Goal: Entertainment & Leisure: Consume media (video, audio)

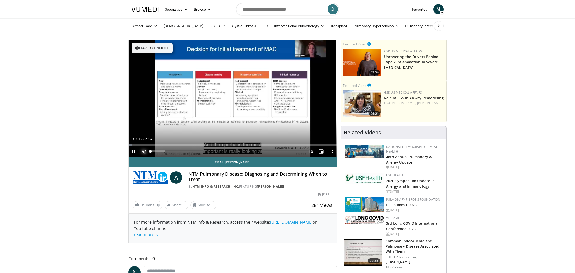
click at [145, 151] on span "Video Player" at bounding box center [144, 151] width 10 height 10
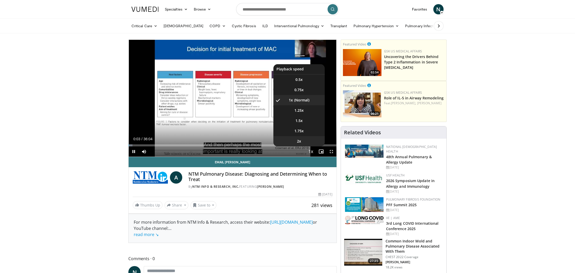
click at [302, 143] on li "2x" at bounding box center [299, 141] width 51 height 10
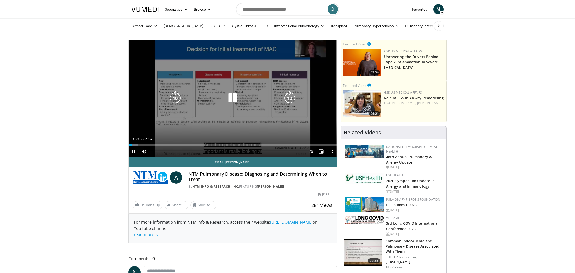
click at [233, 97] on icon "Video Player" at bounding box center [232, 98] width 14 height 14
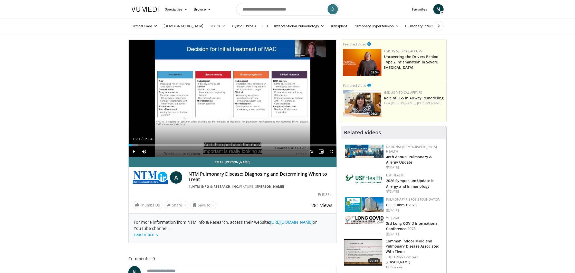
scroll to position [4, 0]
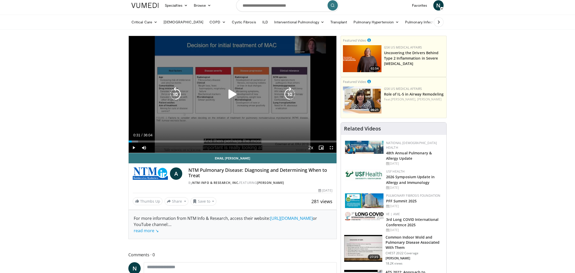
click at [235, 95] on icon "Video Player" at bounding box center [232, 94] width 14 height 14
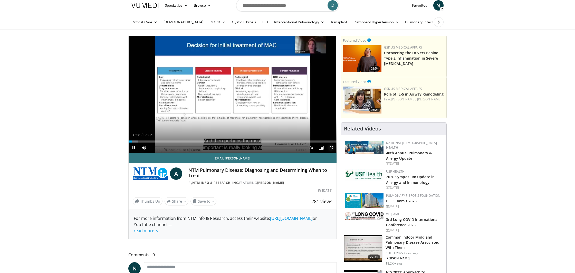
click at [330, 147] on span "Video Player" at bounding box center [331, 148] width 10 height 10
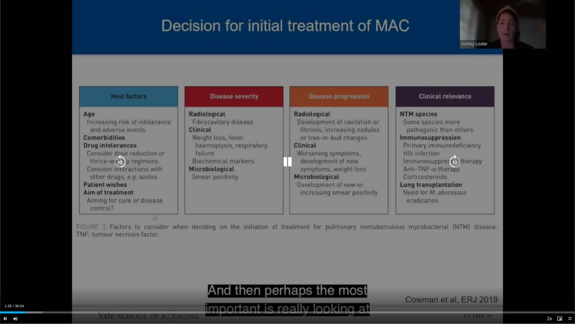
click at [239, 185] on div "10 seconds Tap to unmute" at bounding box center [287, 161] width 575 height 323
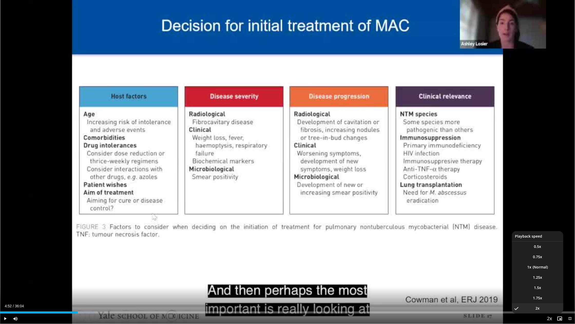
click at [549, 273] on span "Video Player" at bounding box center [549, 318] width 7 height 10
click at [541, 273] on span "1.75x" at bounding box center [537, 297] width 9 height 5
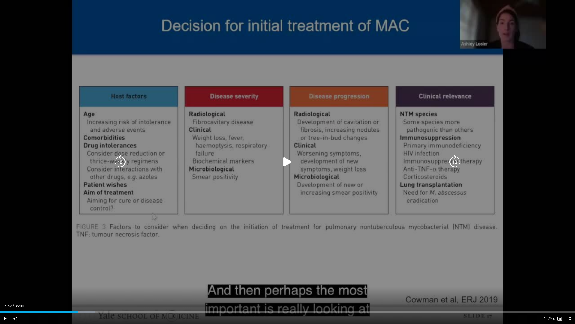
click at [369, 235] on div "10 seconds Tap to unmute" at bounding box center [287, 161] width 575 height 323
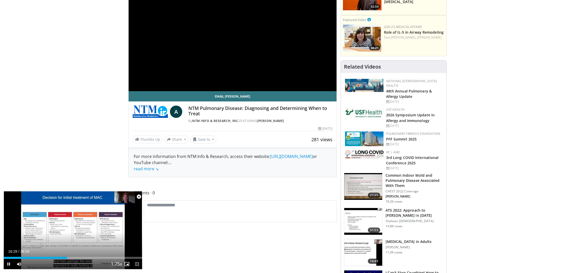
scroll to position [64, 0]
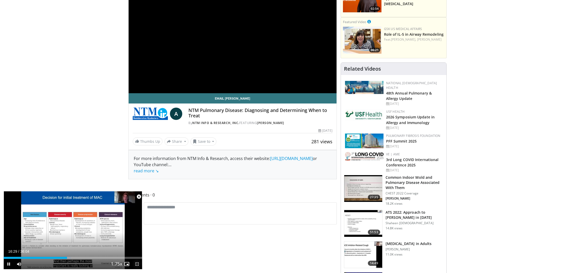
click at [138, 265] on span "Video Player" at bounding box center [137, 264] width 10 height 10
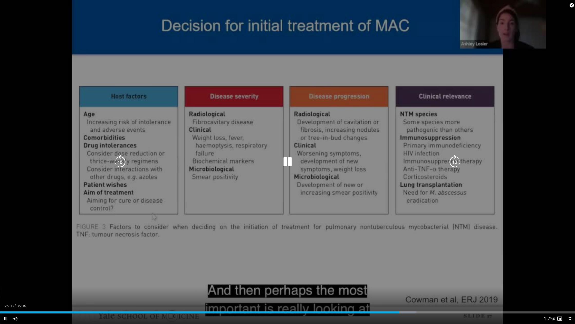
click at [282, 213] on div "20 seconds Tap to unmute" at bounding box center [287, 161] width 575 height 323
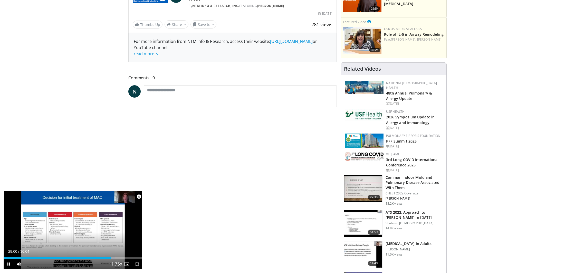
scroll to position [60, 0]
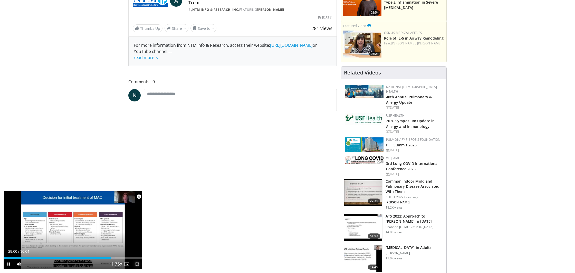
click at [138, 266] on span "Video Player" at bounding box center [137, 264] width 10 height 10
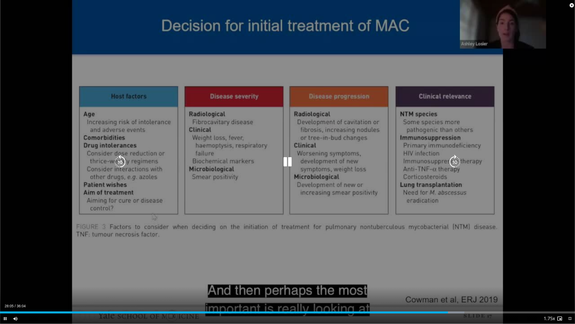
click at [144, 230] on div "20 seconds Tap to unmute" at bounding box center [287, 161] width 575 height 323
click at [176, 184] on div "20 seconds Tap to unmute" at bounding box center [287, 161] width 575 height 323
click at [454, 160] on icon "Video Player" at bounding box center [455, 162] width 14 height 14
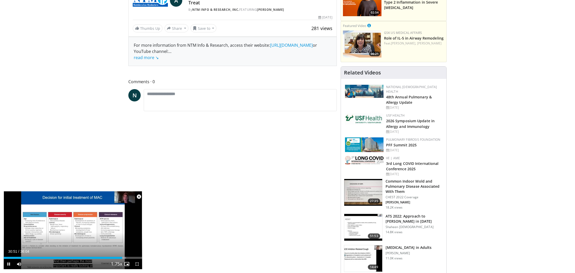
click at [140, 196] on span "Video Player" at bounding box center [139, 197] width 10 height 10
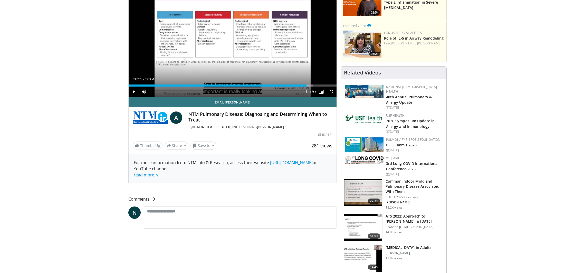
click at [368, 53] on img at bounding box center [362, 44] width 39 height 27
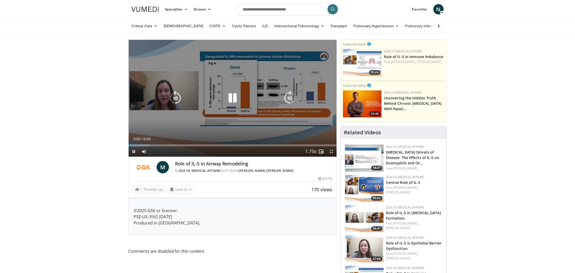
click at [286, 97] on icon "Video Player" at bounding box center [290, 98] width 14 height 14
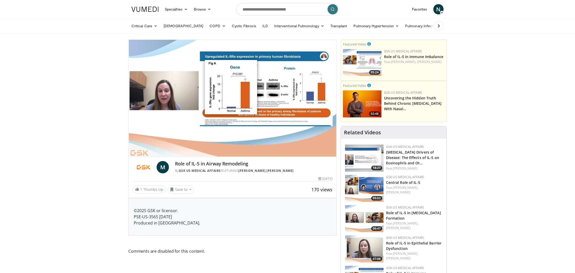
click at [286, 97] on div "10 seconds Tap to unmute" at bounding box center [233, 98] width 208 height 117
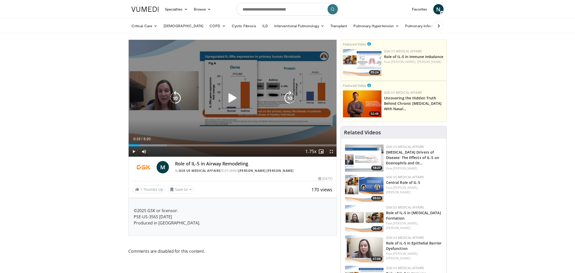
click at [232, 98] on icon "Video Player" at bounding box center [232, 98] width 14 height 14
click at [231, 99] on icon "Video Player" at bounding box center [232, 98] width 14 height 14
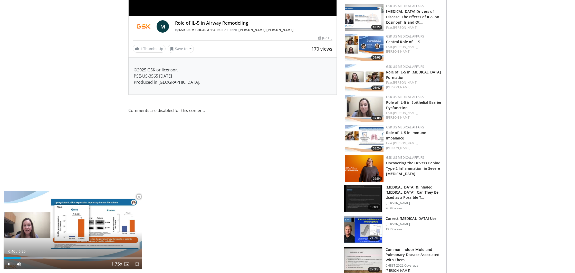
scroll to position [141, 0]
